Goal: Information Seeking & Learning: Learn about a topic

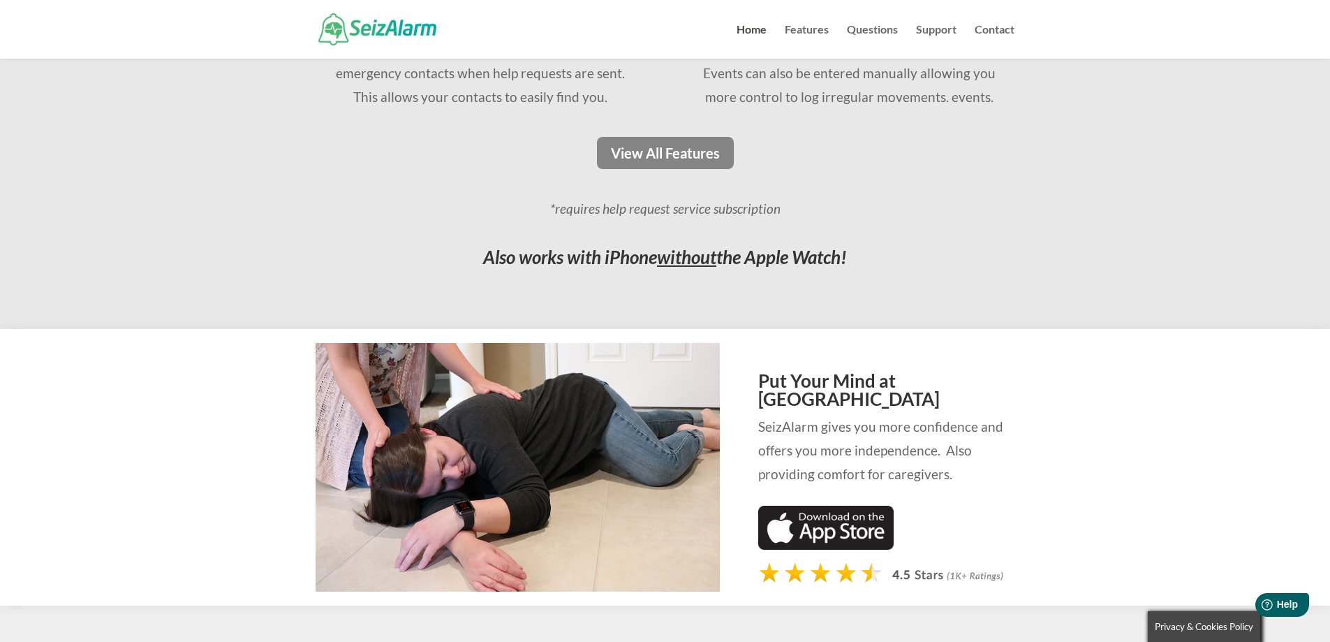
scroll to position [1257, 0]
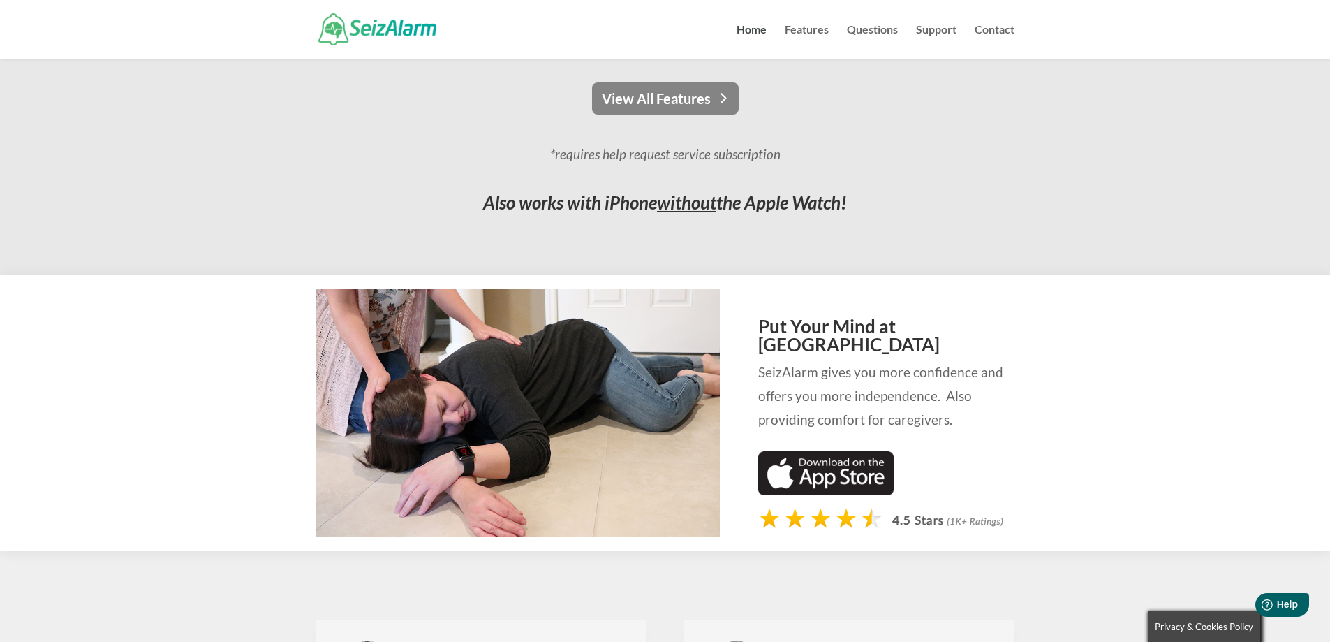
click at [635, 101] on link "View All Features" at bounding box center [665, 98] width 147 height 32
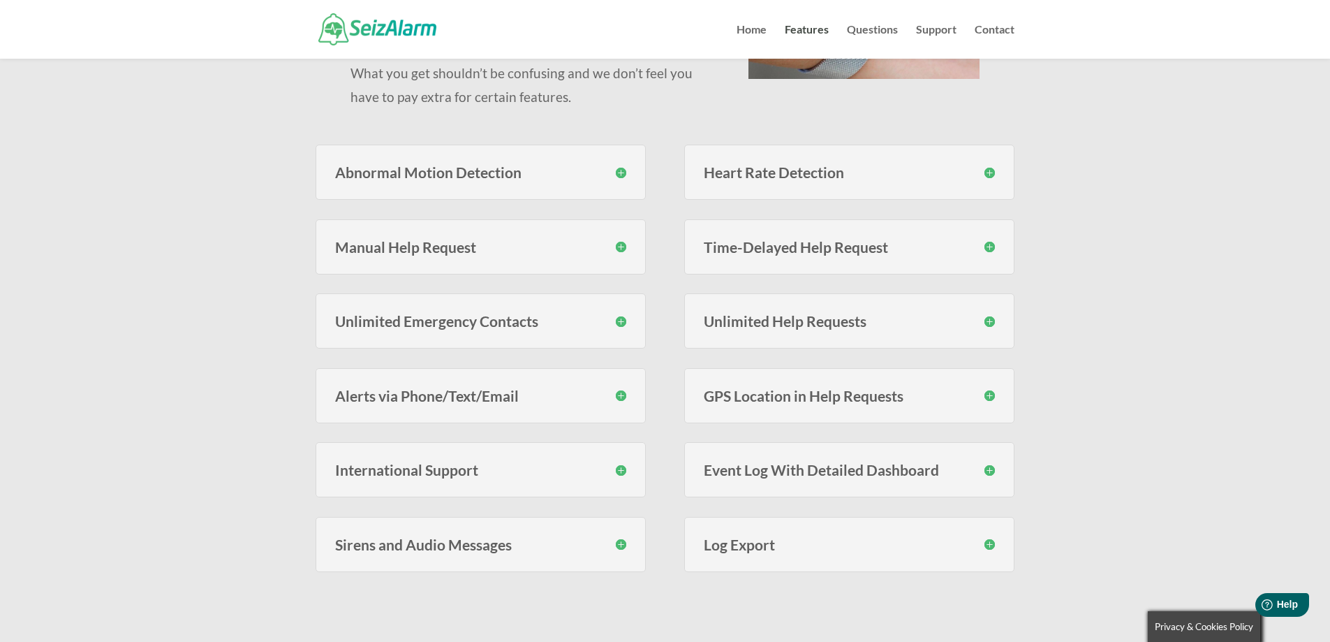
scroll to position [279, 0]
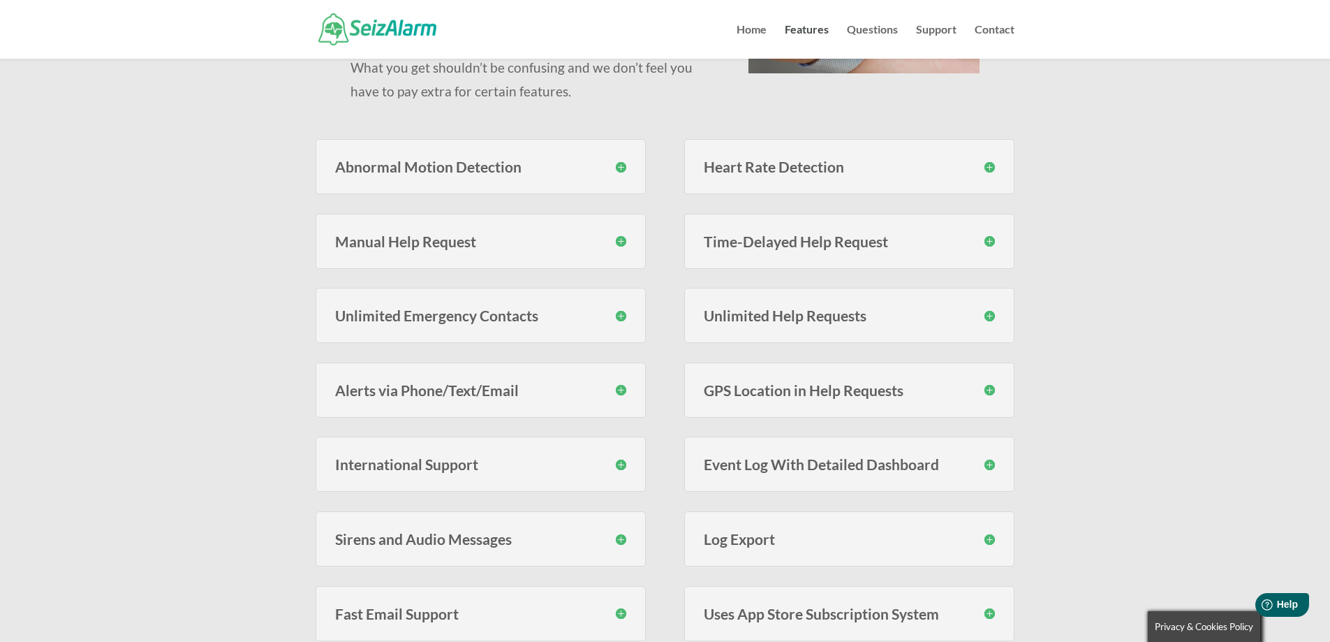
click at [624, 166] on h3 "Abnormal Motion Detection" at bounding box center [480, 166] width 291 height 15
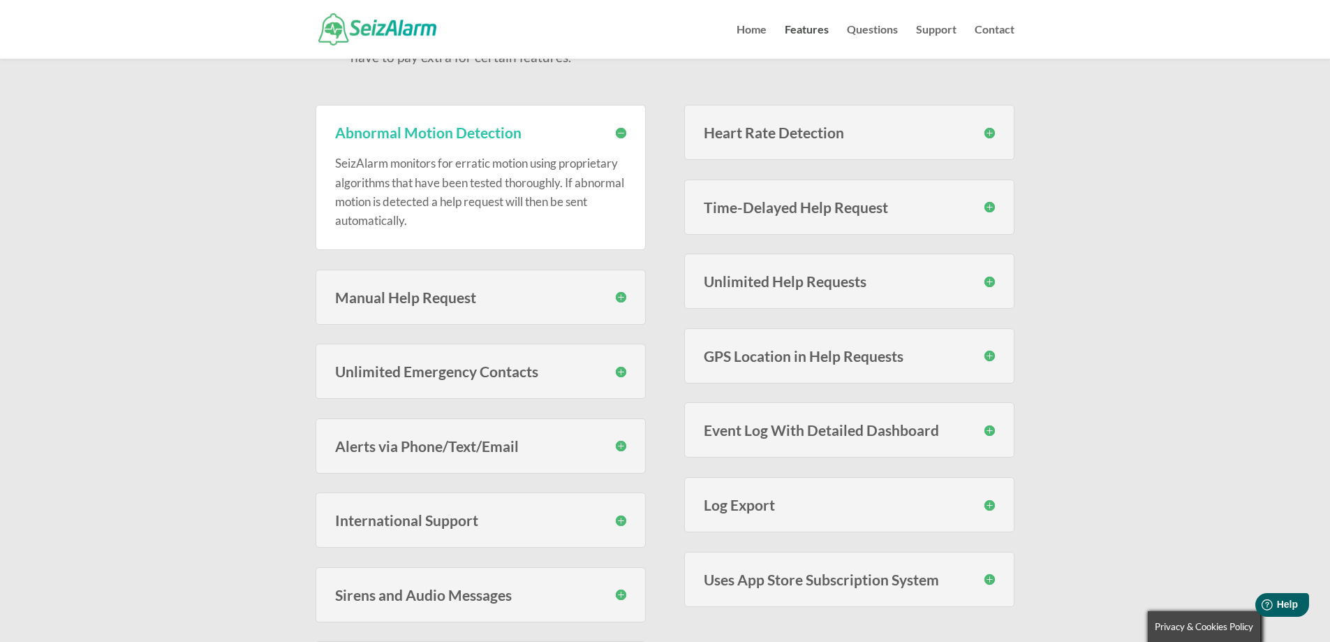
scroll to position [300, 0]
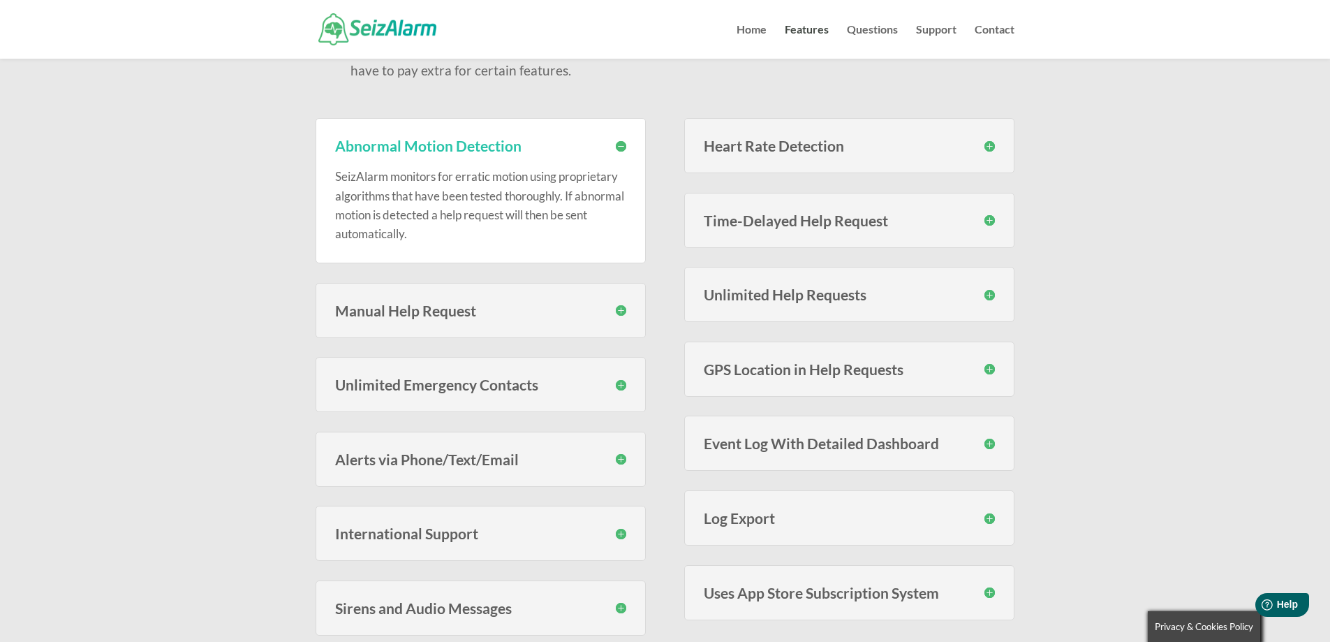
click at [988, 145] on h3 "Heart Rate Detection" at bounding box center [849, 145] width 291 height 15
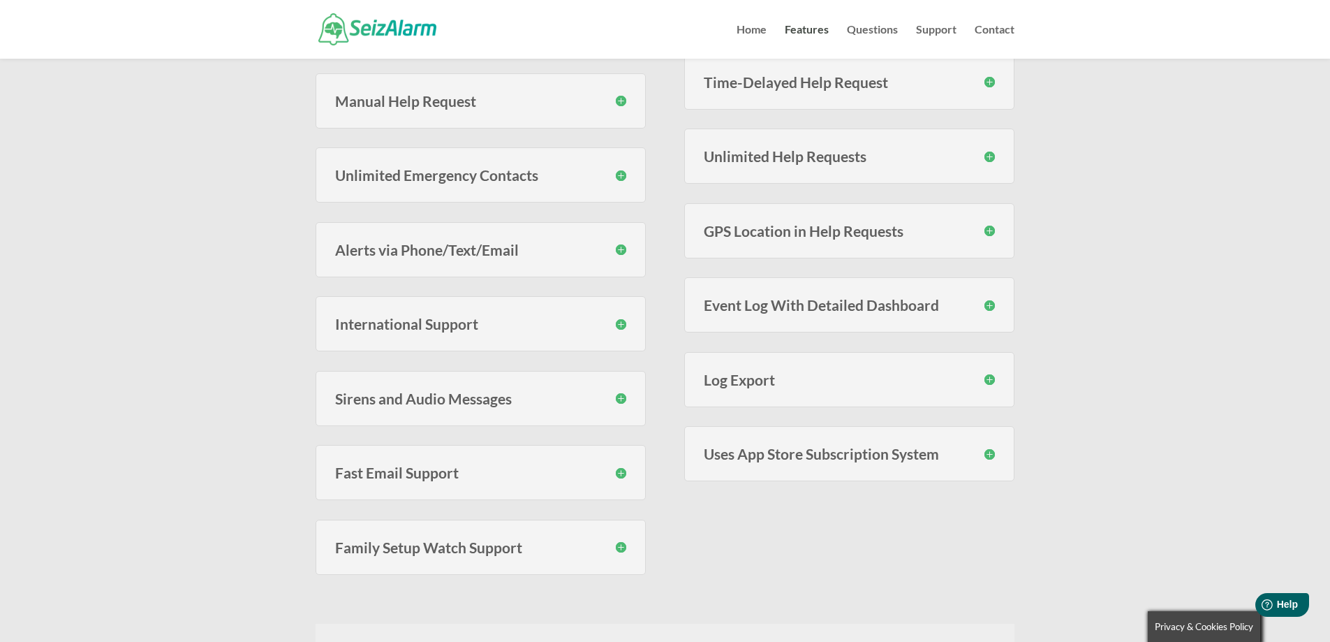
scroll to position [440, 0]
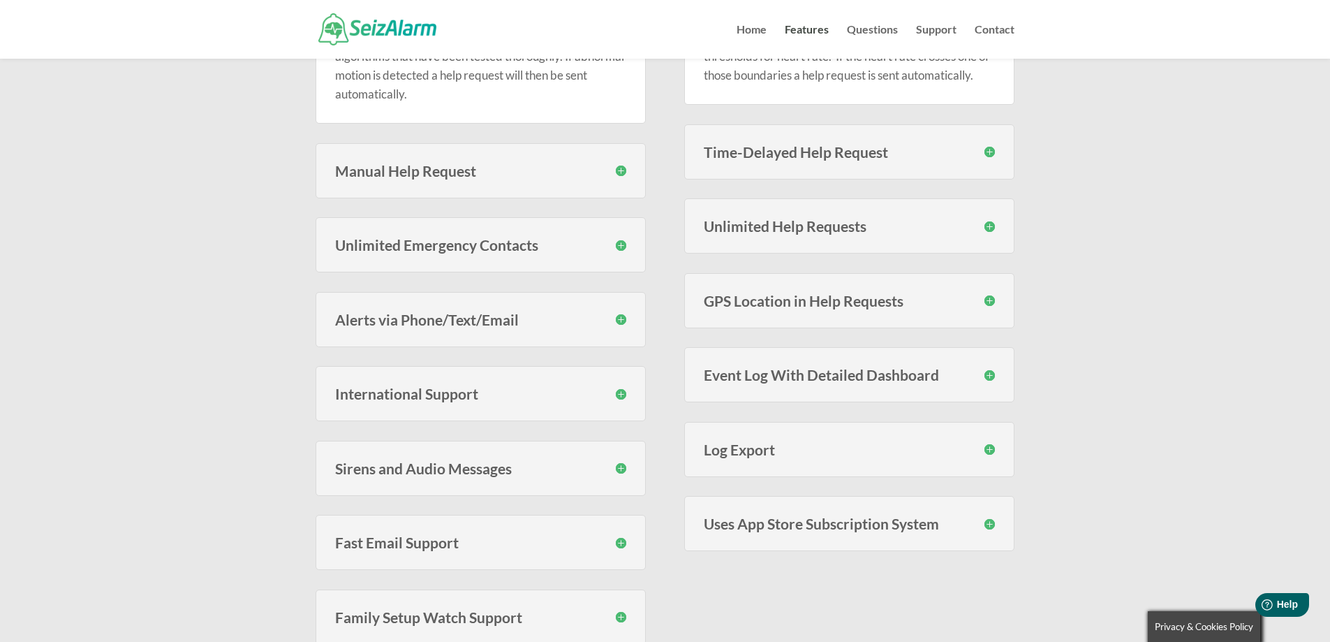
click at [624, 169] on h3 "Manual Help Request" at bounding box center [480, 170] width 291 height 15
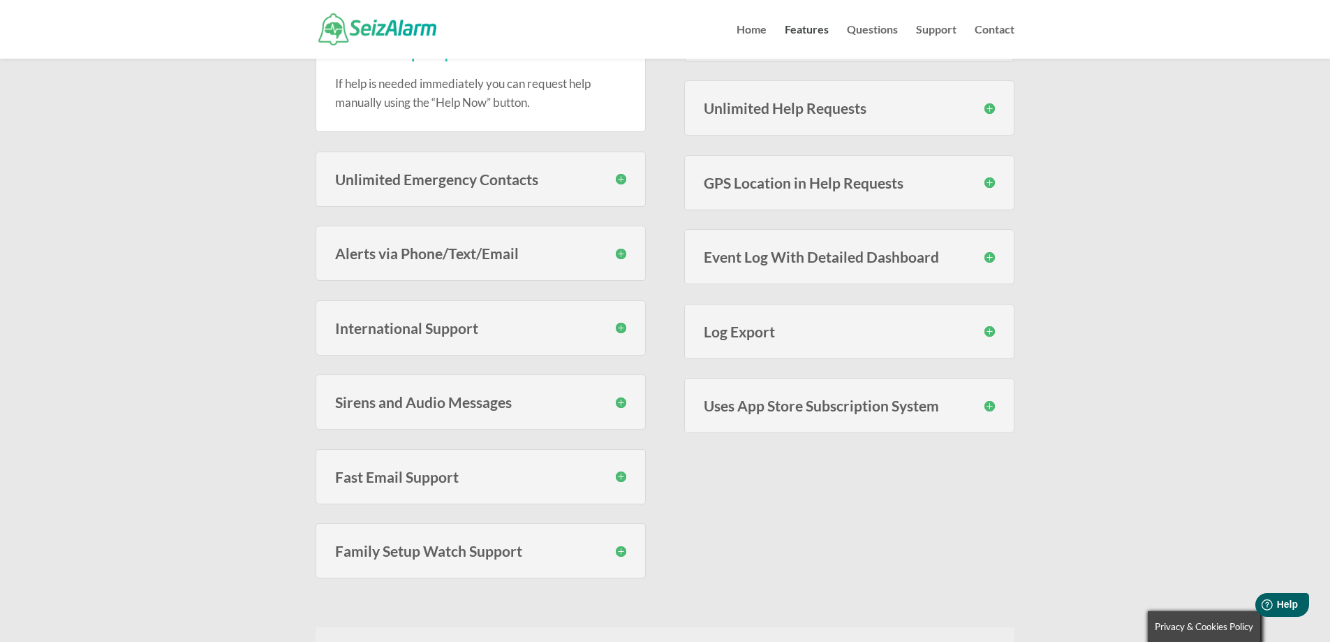
scroll to position [579, 0]
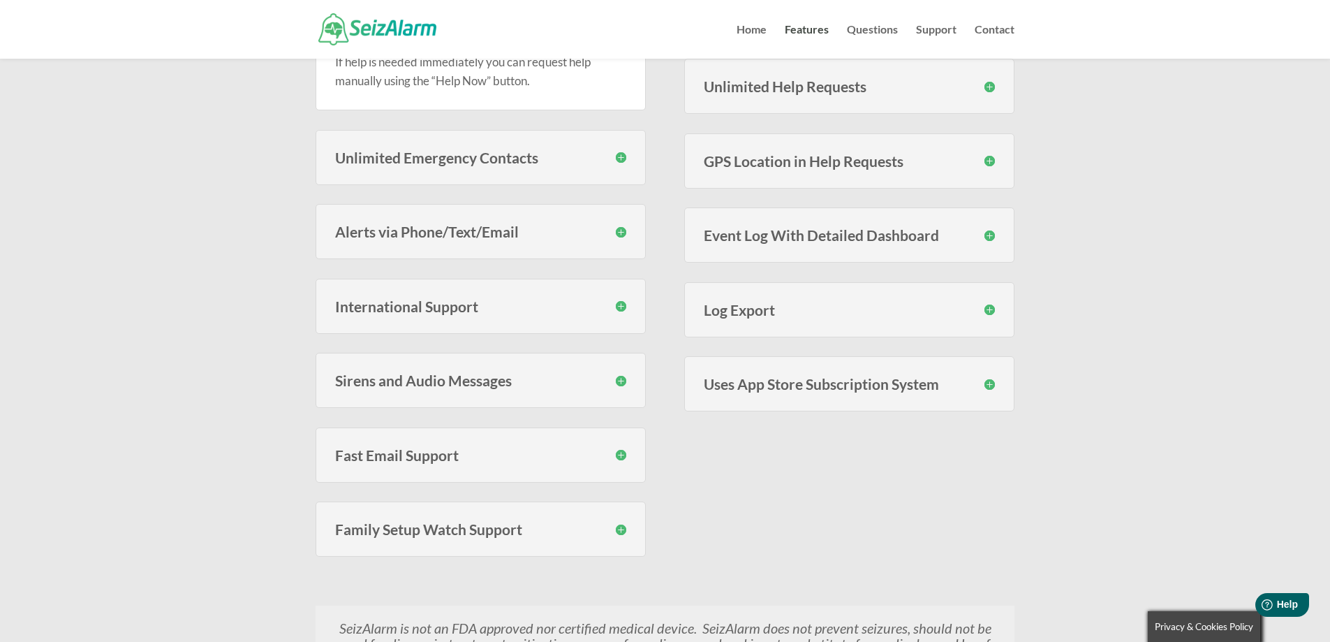
click at [617, 452] on h3 "Fast Email Support" at bounding box center [480, 454] width 291 height 15
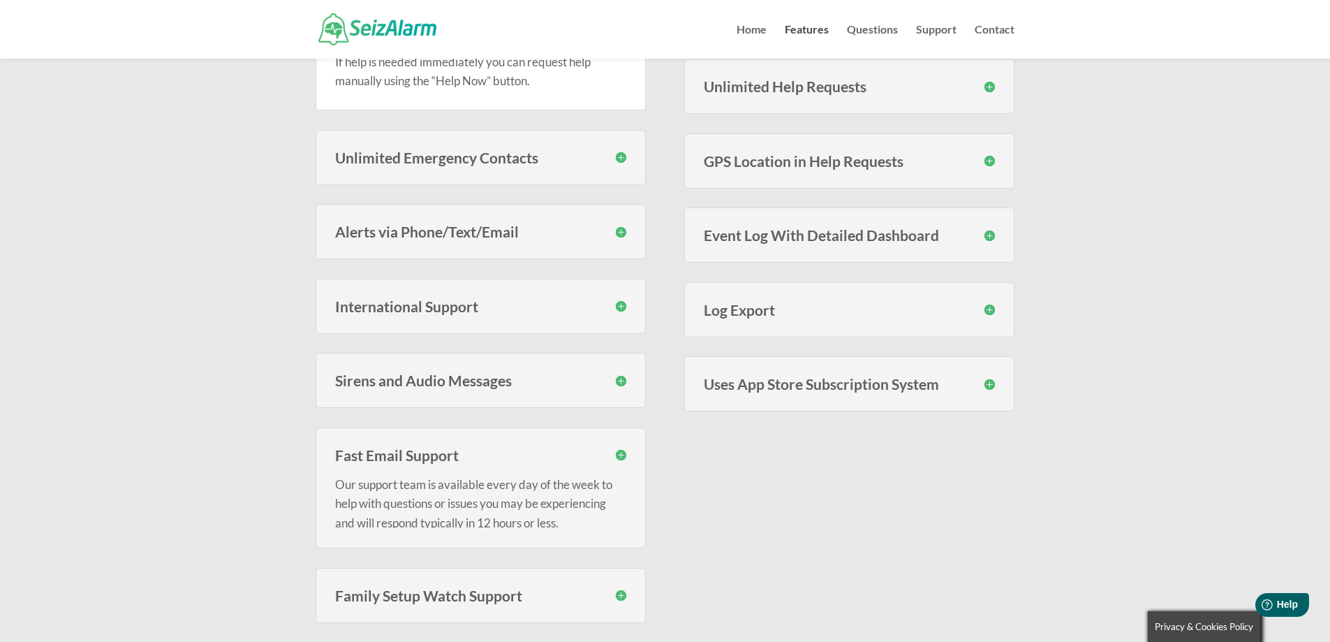
click at [617, 452] on h3 "Fast Email Support" at bounding box center [480, 454] width 291 height 15
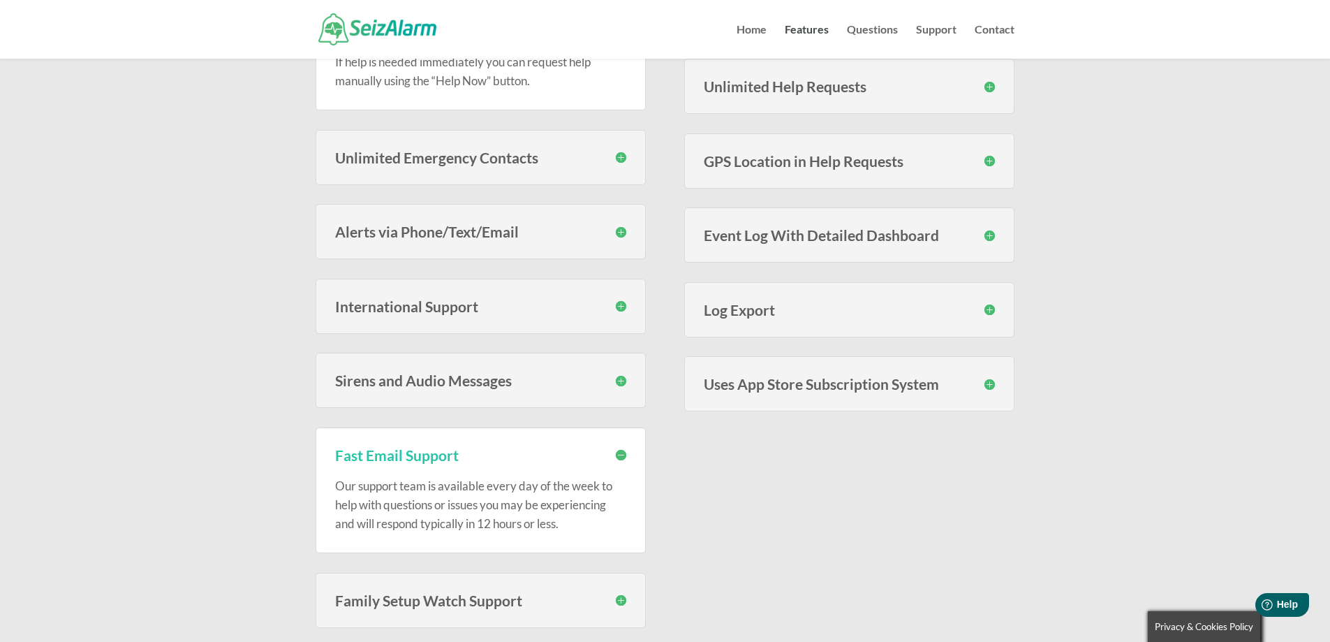
click at [625, 381] on h3 "Sirens and Audio Messages" at bounding box center [480, 380] width 291 height 15
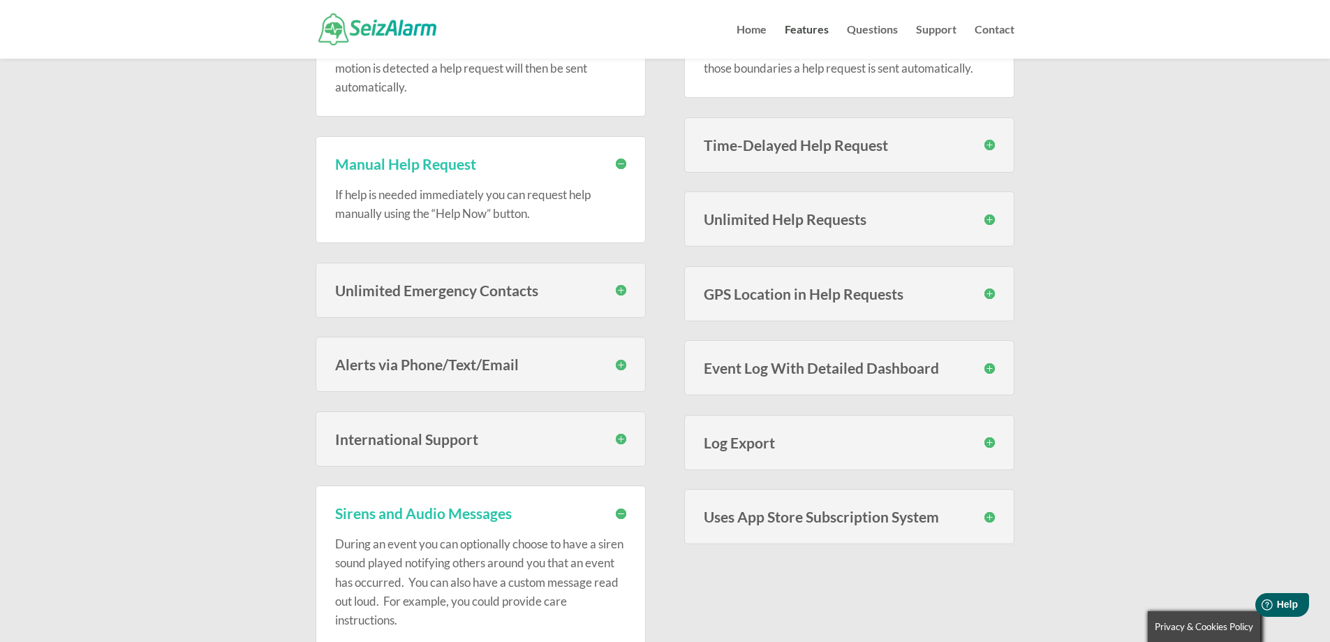
scroll to position [440, 0]
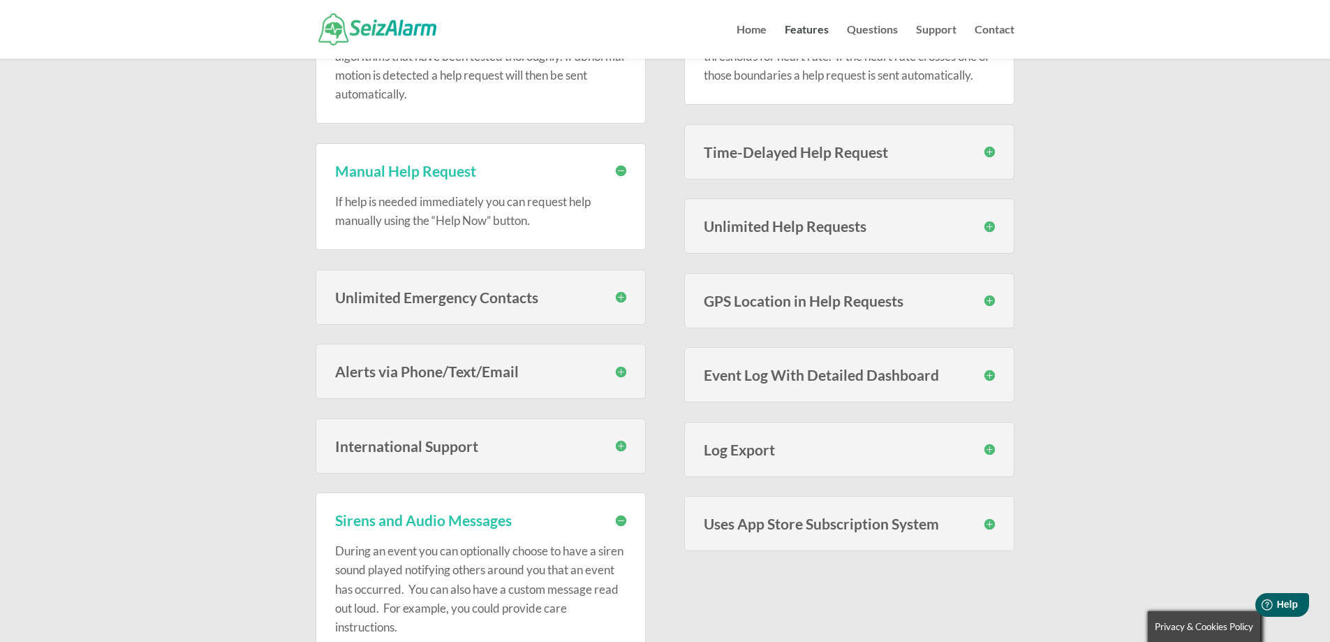
click at [623, 298] on h3 "Unlimited Emergency Contacts" at bounding box center [480, 297] width 291 height 15
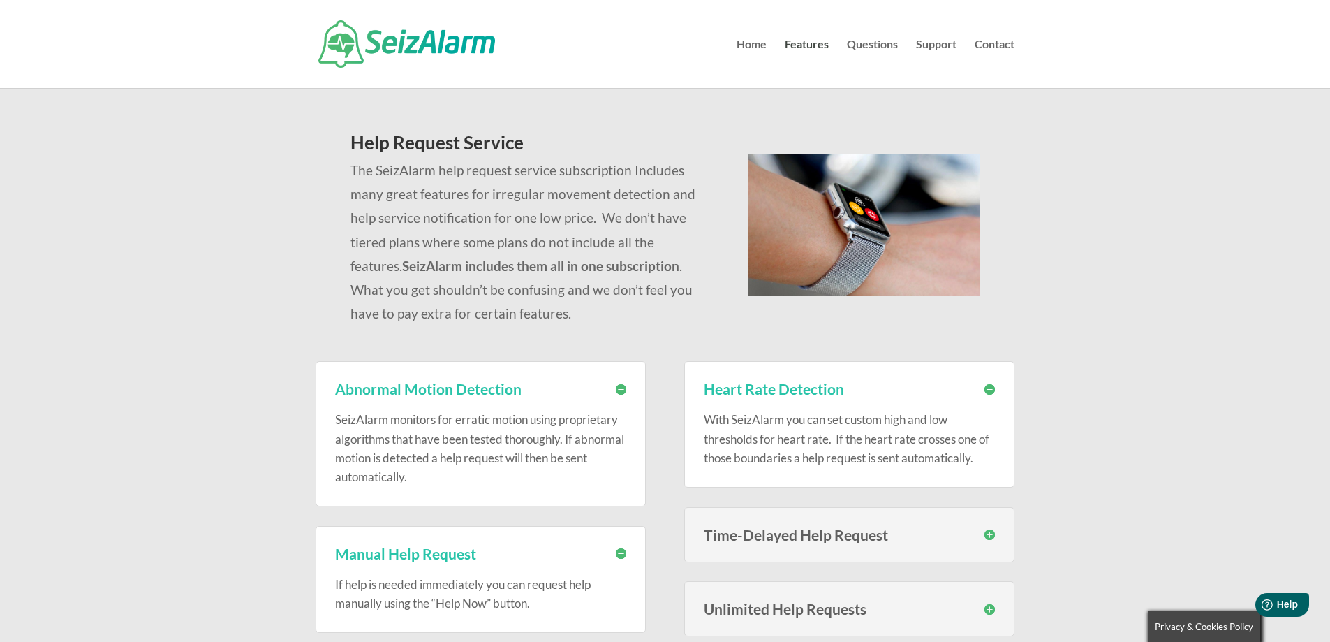
scroll to position [0, 0]
